Goal: Book appointment/travel/reservation

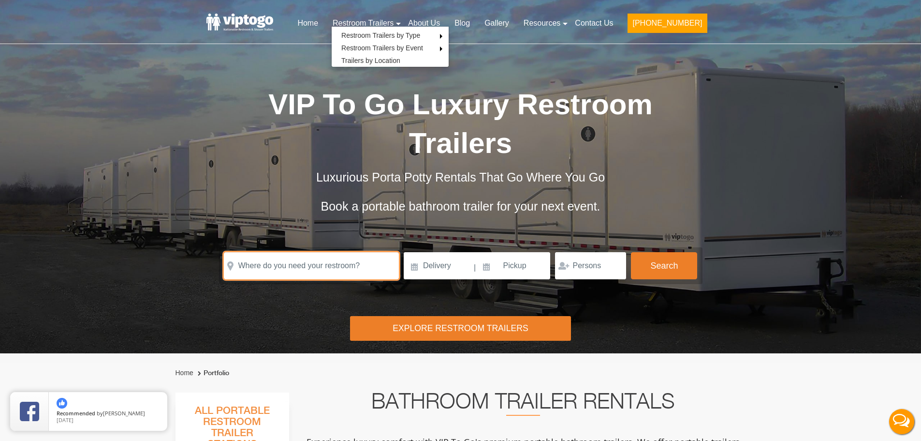
click at [311, 264] on input "text" at bounding box center [311, 265] width 175 height 27
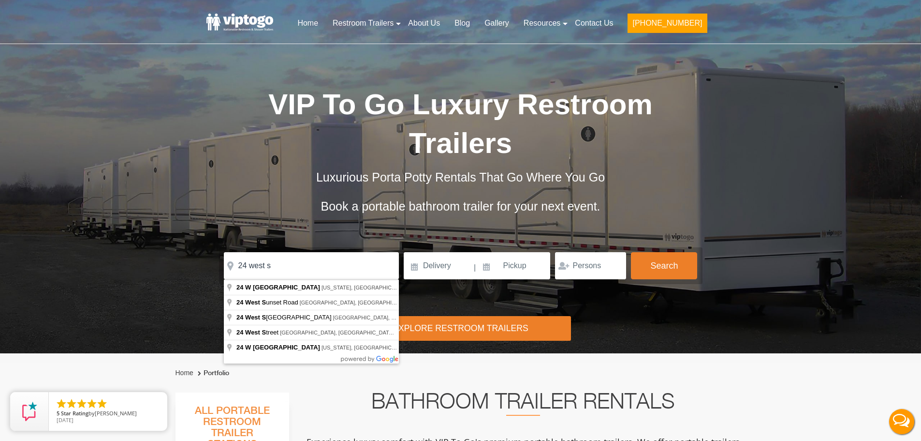
type input "[STREET_ADDRESS]"
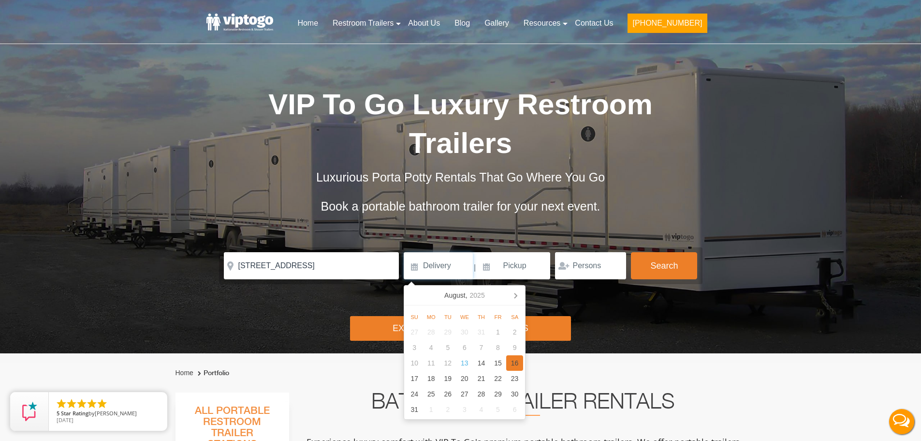
click at [521, 364] on div "16" at bounding box center [514, 362] width 17 height 15
type input "[DATE]"
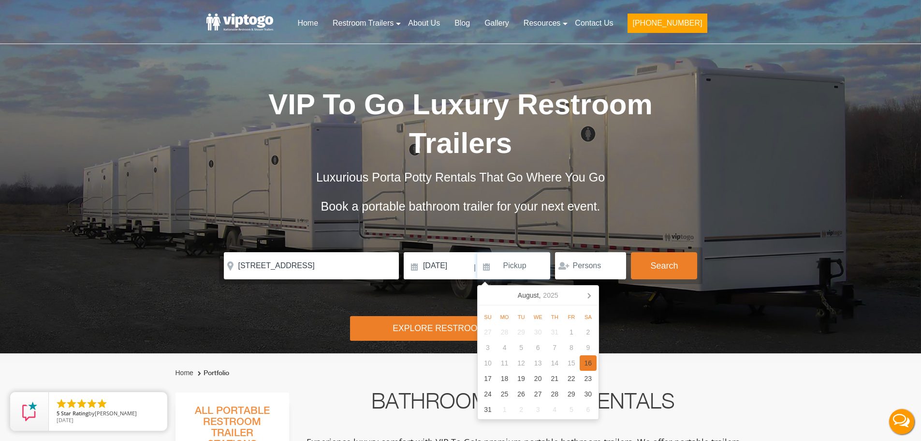
click at [592, 362] on div "16" at bounding box center [588, 362] width 17 height 15
type input "[DATE]"
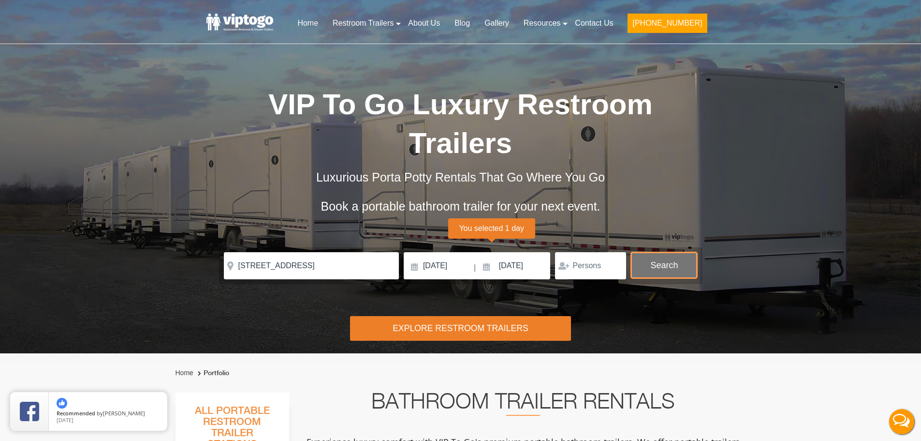
click at [685, 264] on button "Search" at bounding box center [664, 265] width 66 height 26
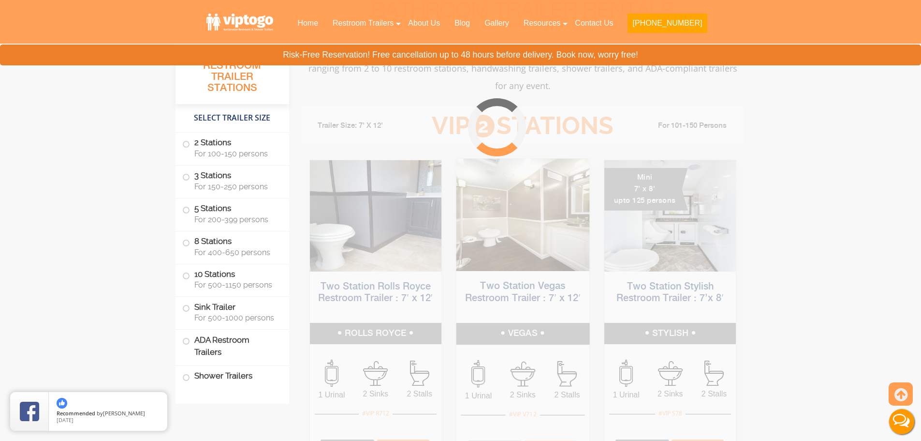
scroll to position [392, 0]
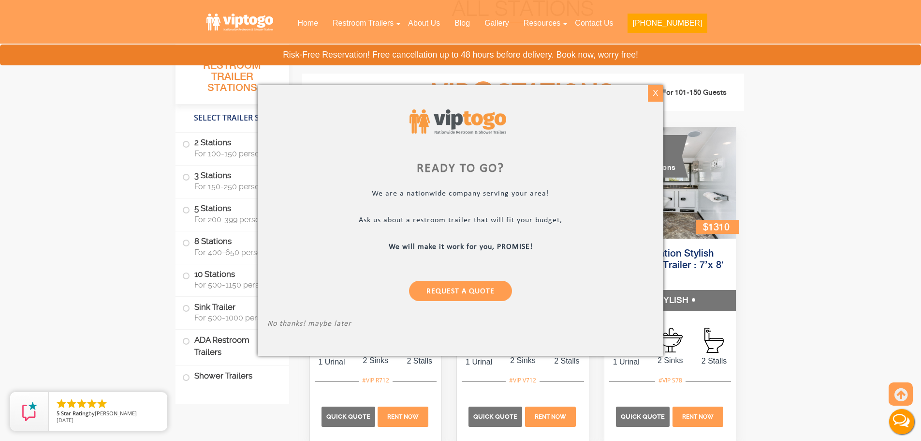
click at [655, 97] on div "X" at bounding box center [655, 93] width 15 height 16
